Goal: Find specific page/section: Find specific page/section

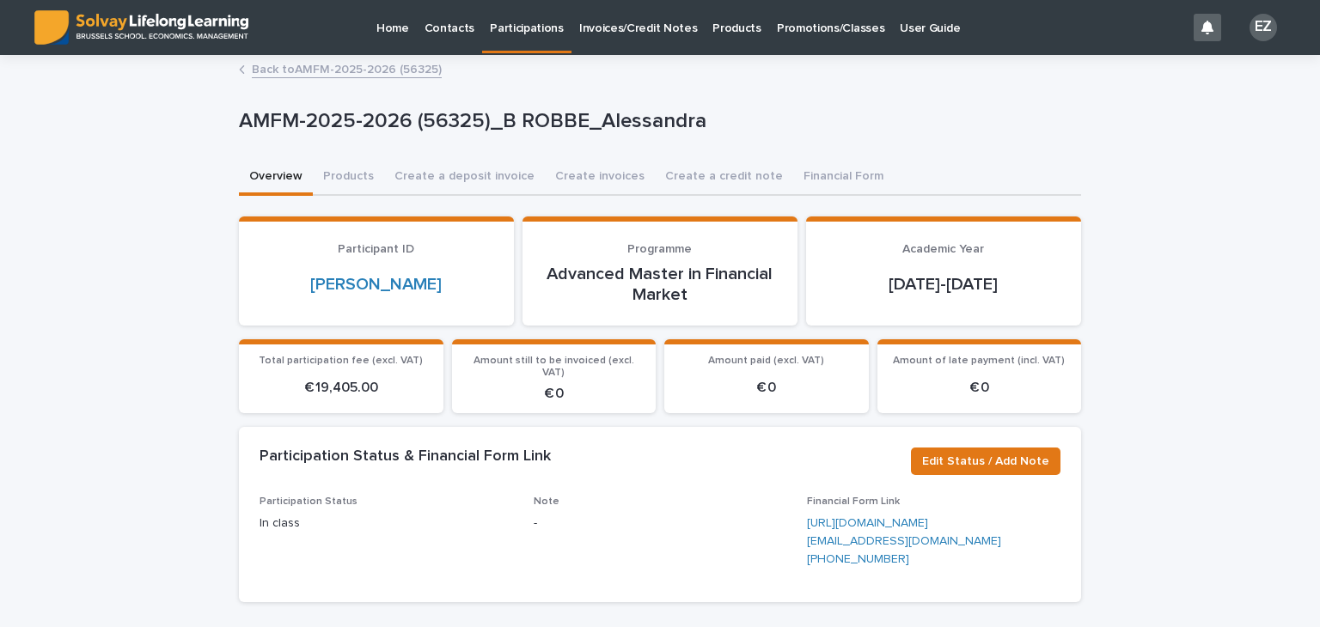
click at [794, 27] on p "Promotions/Classes" at bounding box center [830, 18] width 107 height 36
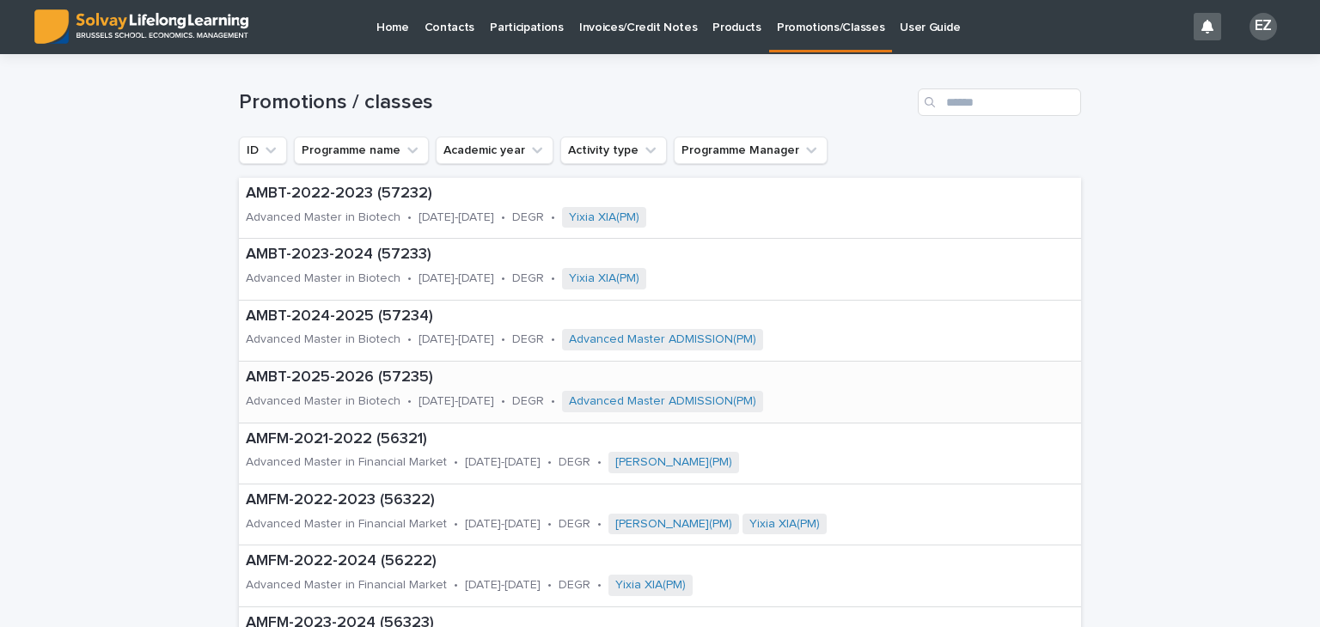
scroll to position [430, 0]
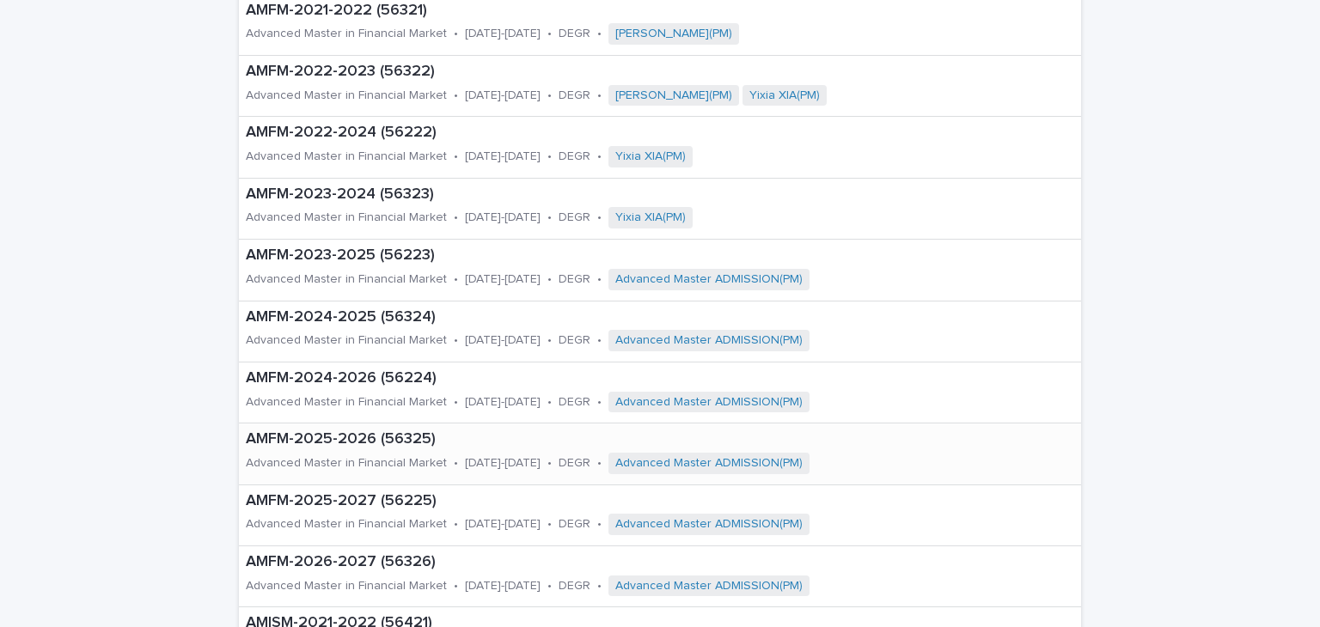
click at [355, 445] on p "AMFM-2025-2026 (56325)" at bounding box center [624, 439] width 757 height 19
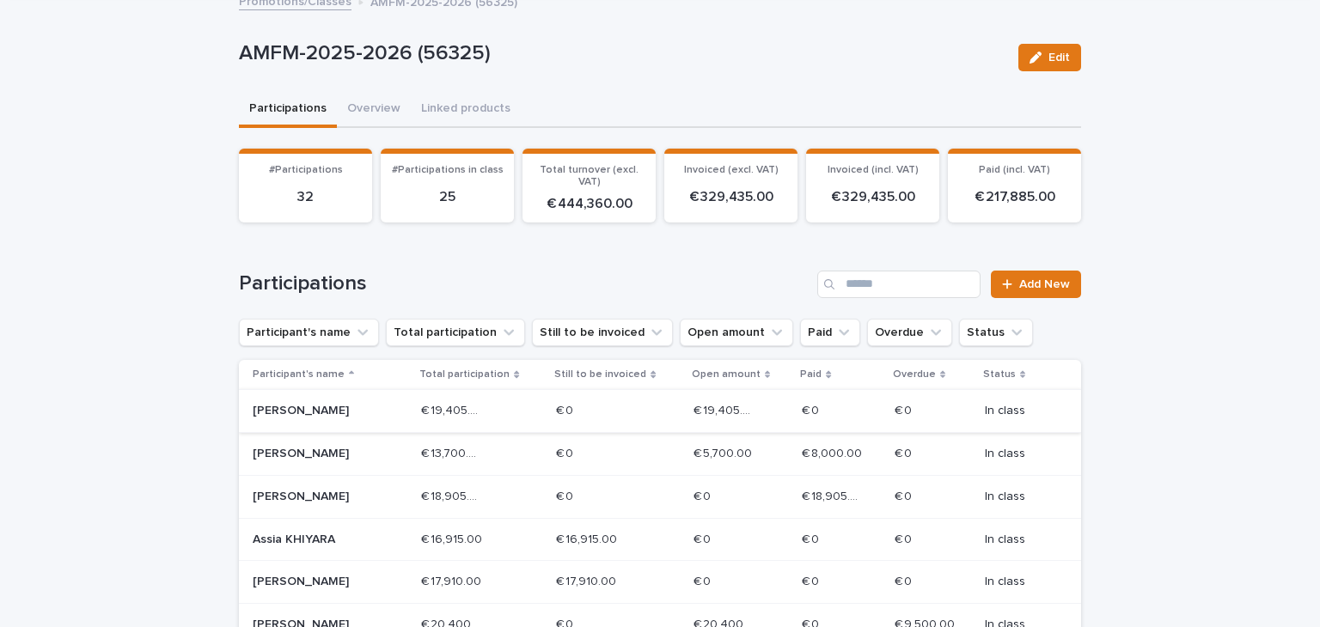
scroll to position [172, 0]
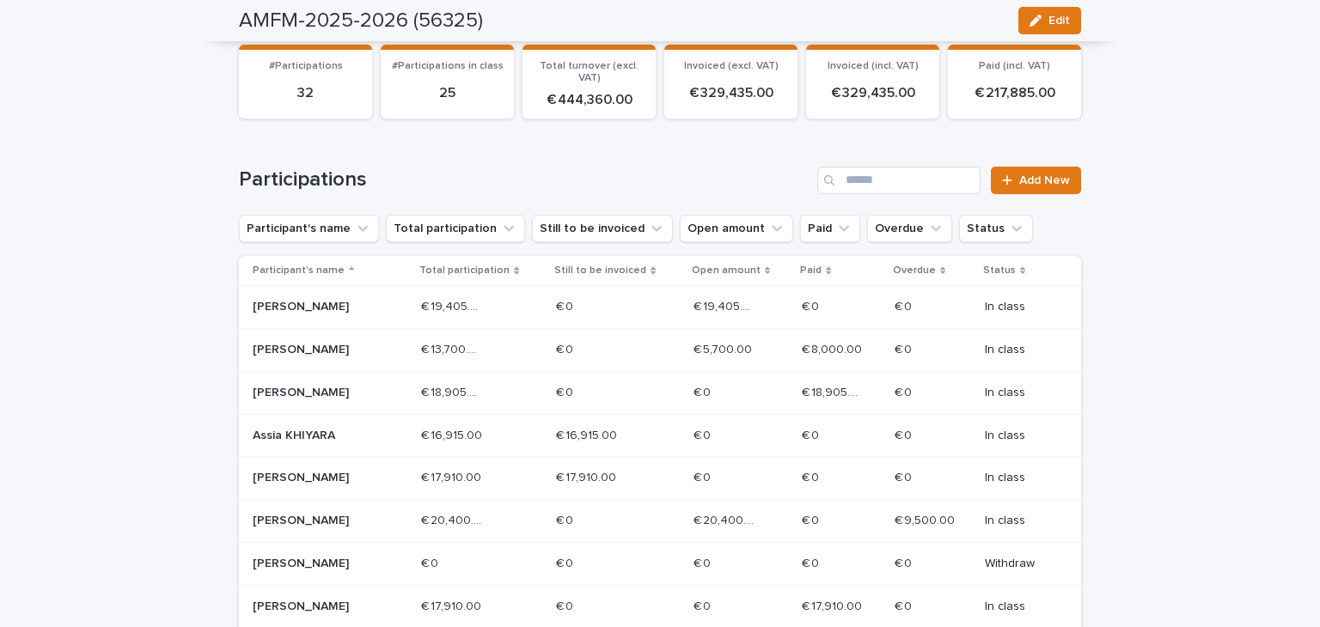
click at [367, 389] on p "[PERSON_NAME]" at bounding box center [314, 393] width 123 height 15
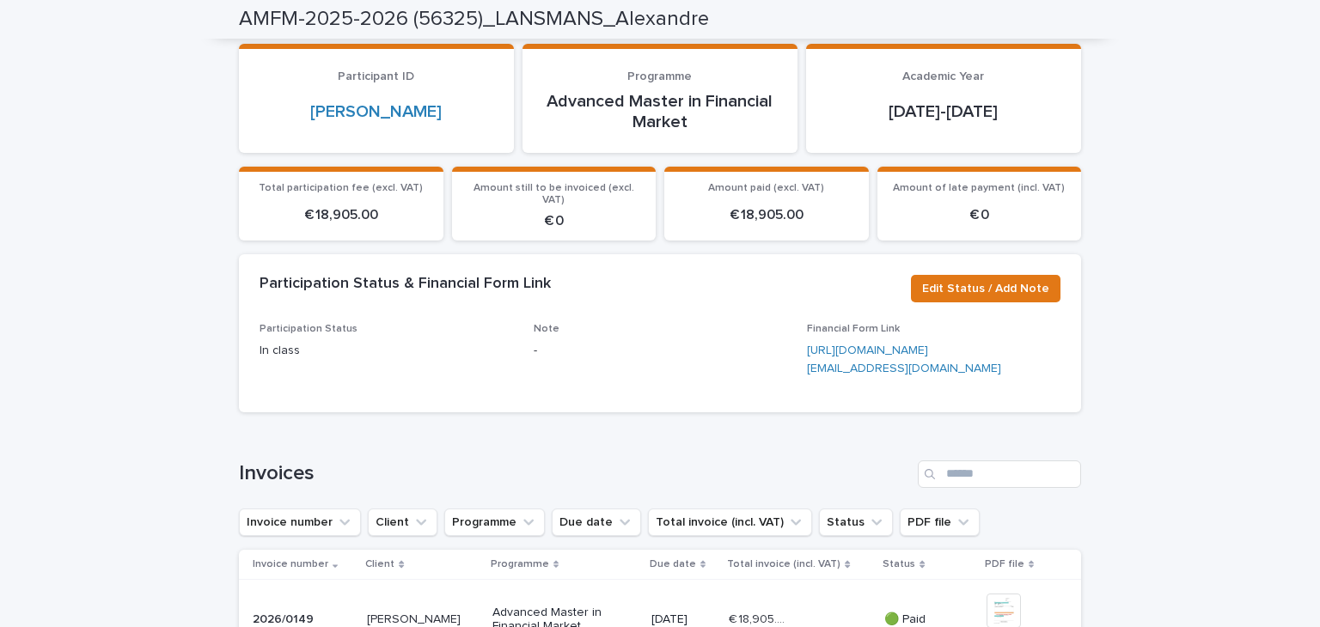
scroll to position [6, 0]
